Goal: Task Accomplishment & Management: Complete application form

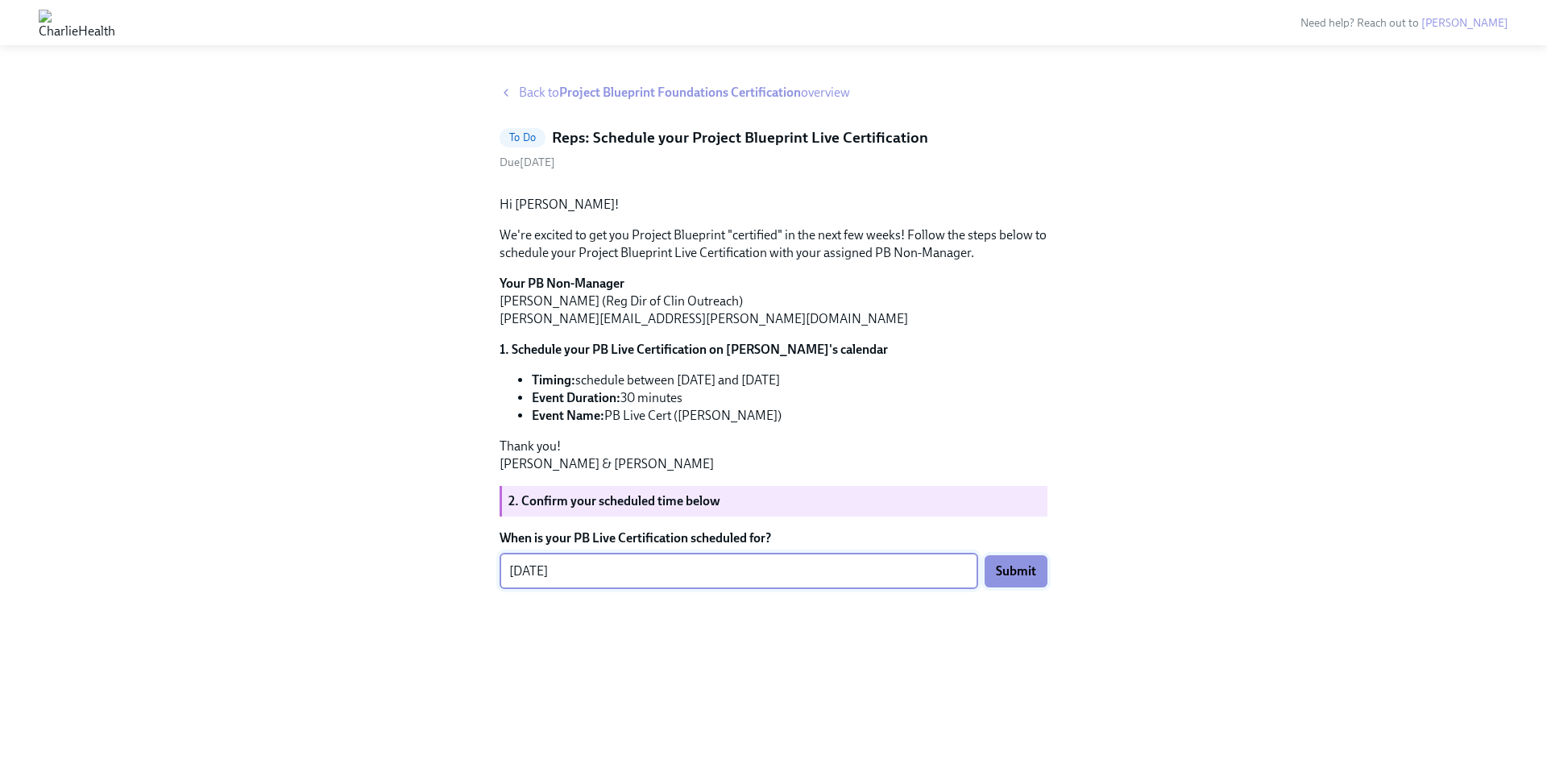
type textarea "[DATE]"
click at [1011, 579] on span "Submit" at bounding box center [1016, 571] width 40 height 16
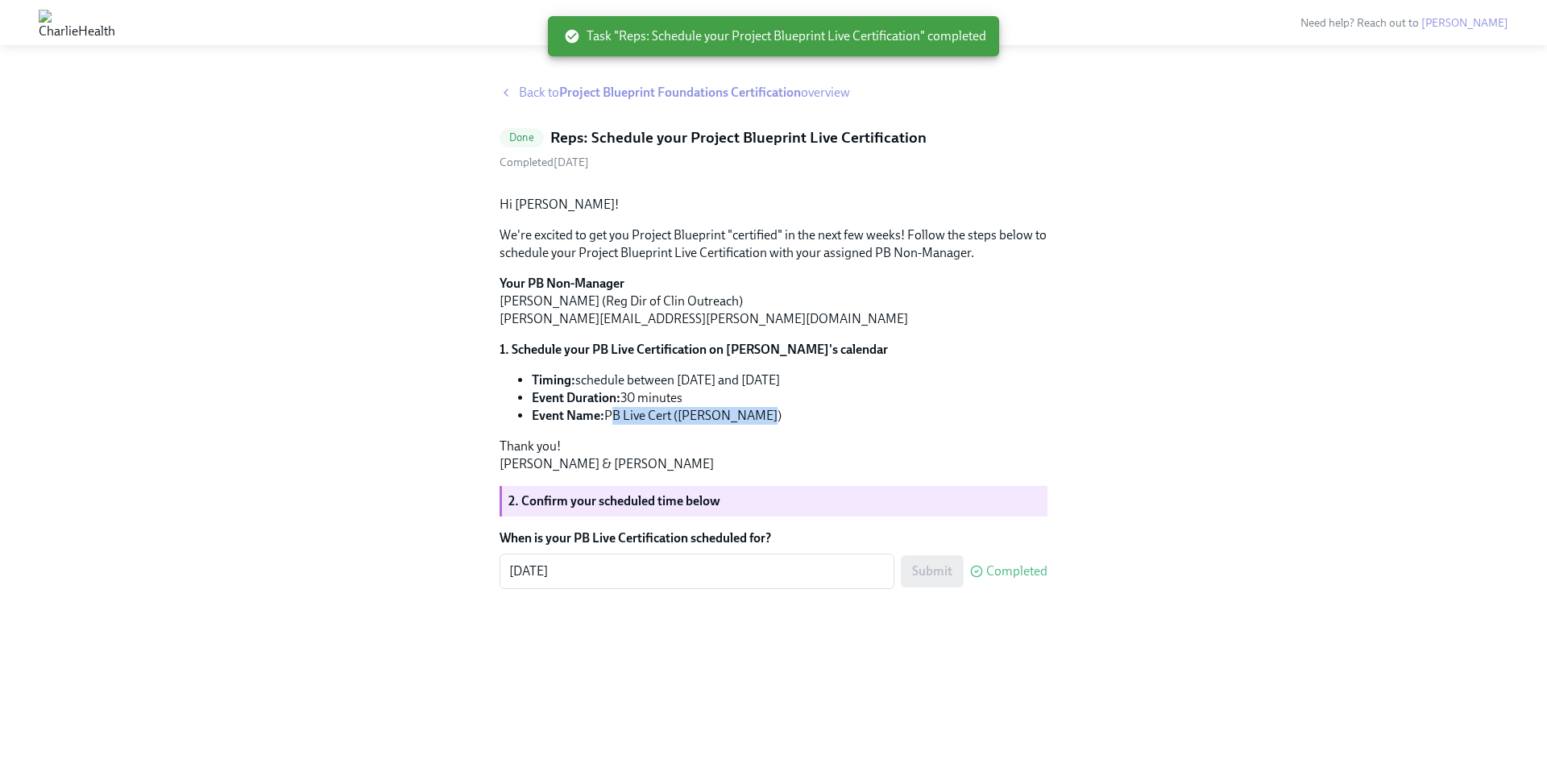
drag, startPoint x: 769, startPoint y: 546, endPoint x: 607, endPoint y: 546, distance: 162.0
click at [607, 425] on li "Event Name: PB Live Cert ([PERSON_NAME])" at bounding box center [790, 416] width 516 height 18
copy li "PB Live Cert ([PERSON_NAME])"
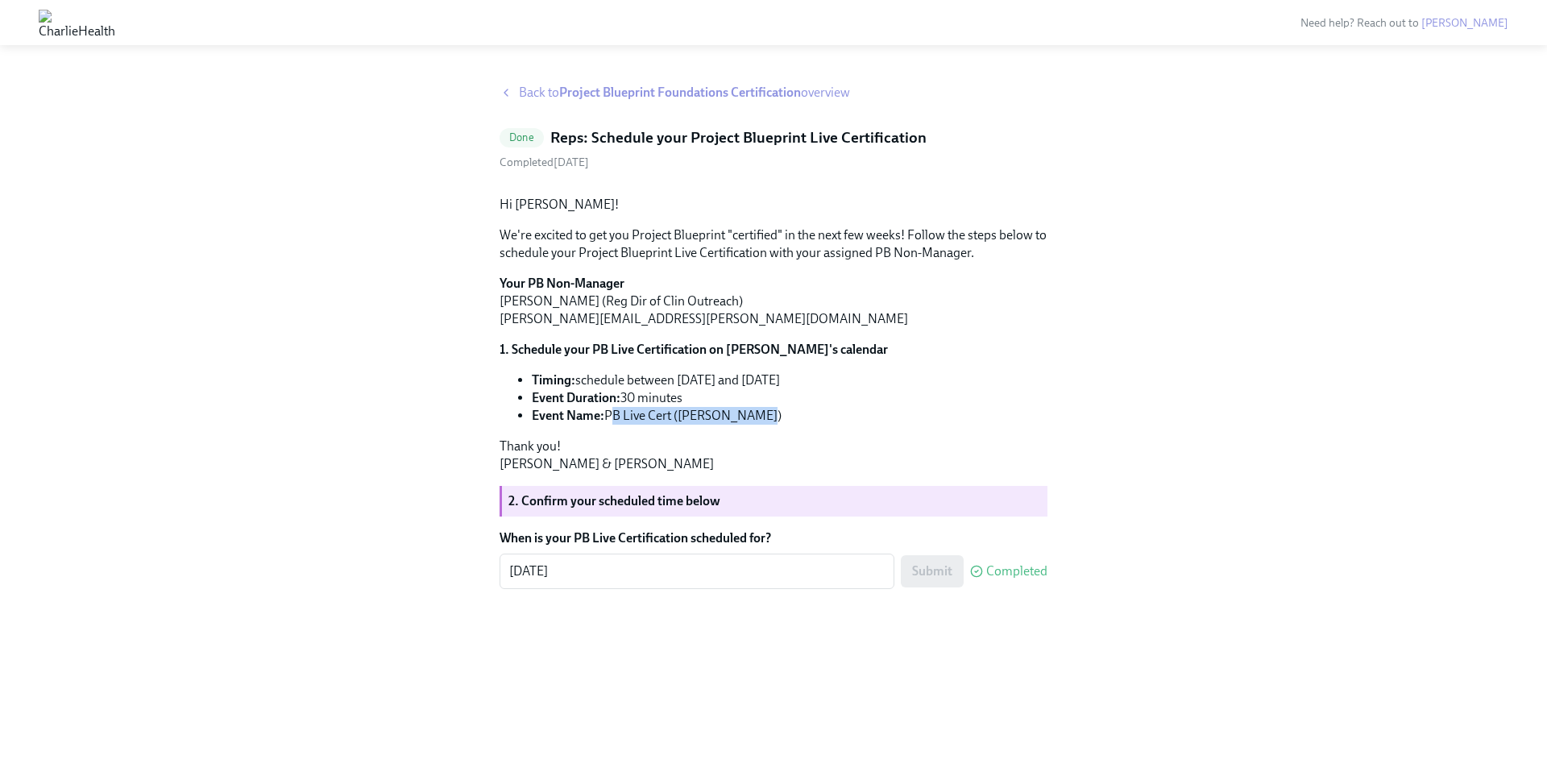
scroll to position [27, 0]
